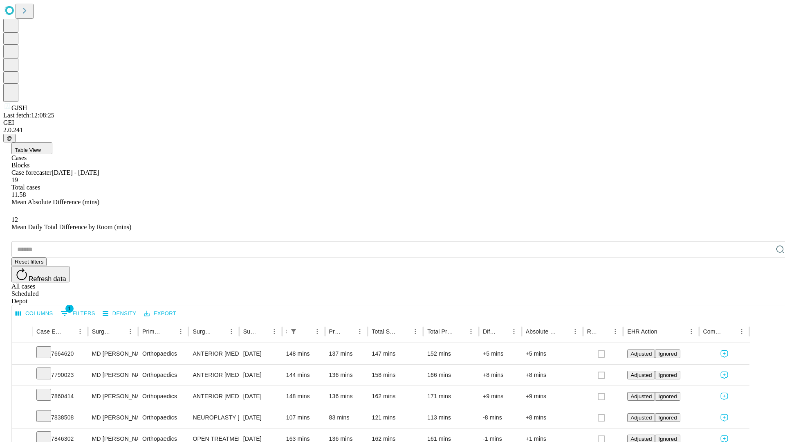
click at [764, 297] on div "Depot" at bounding box center [400, 300] width 779 height 7
